Goal: Transaction & Acquisition: Book appointment/travel/reservation

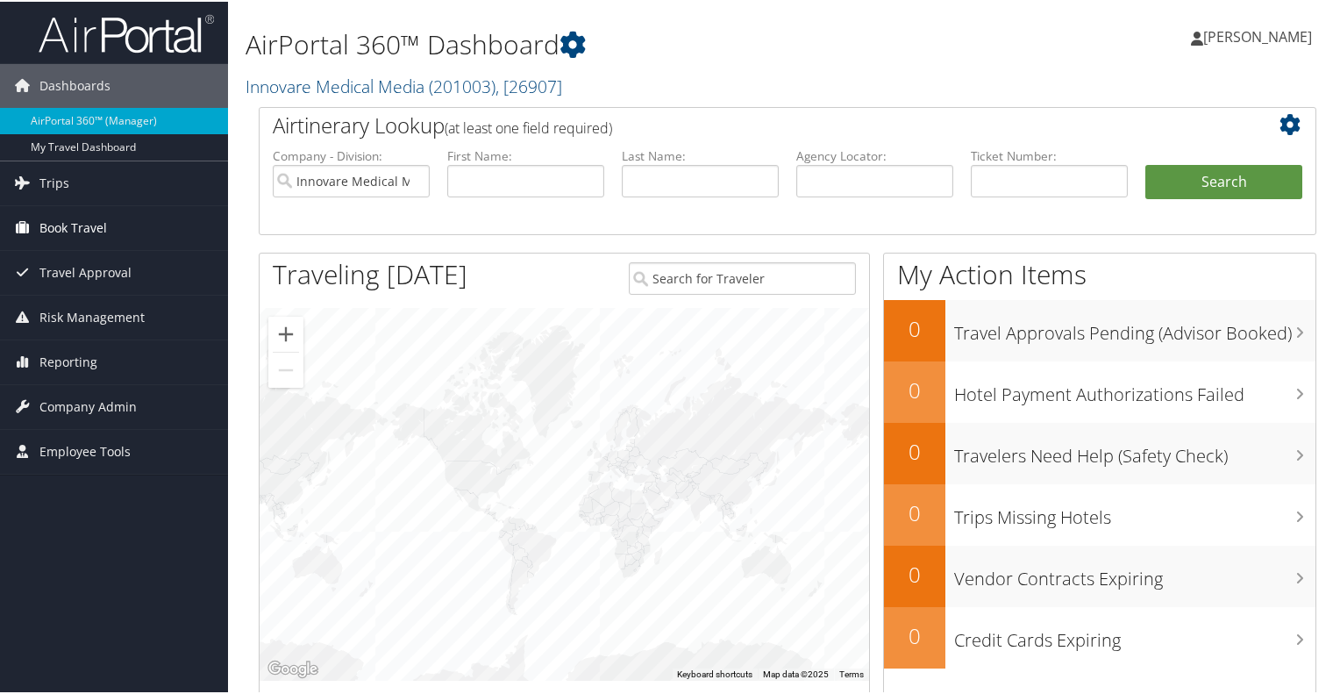
click at [93, 222] on span "Book Travel" at bounding box center [73, 226] width 68 height 44
